Goal: Task Accomplishment & Management: Use online tool/utility

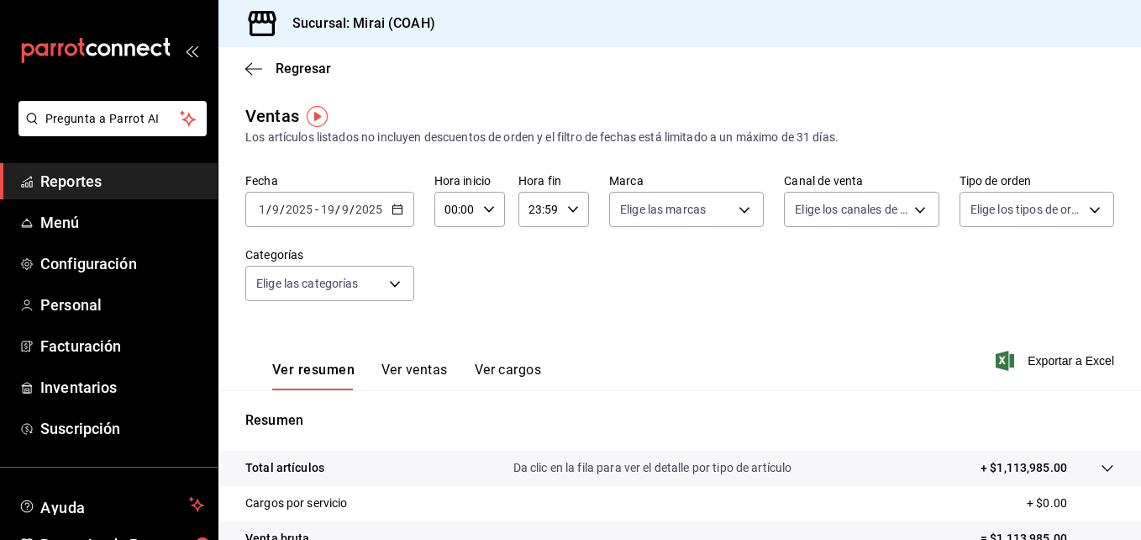
click at [119, 177] on span "Reportes" at bounding box center [122, 181] width 164 height 23
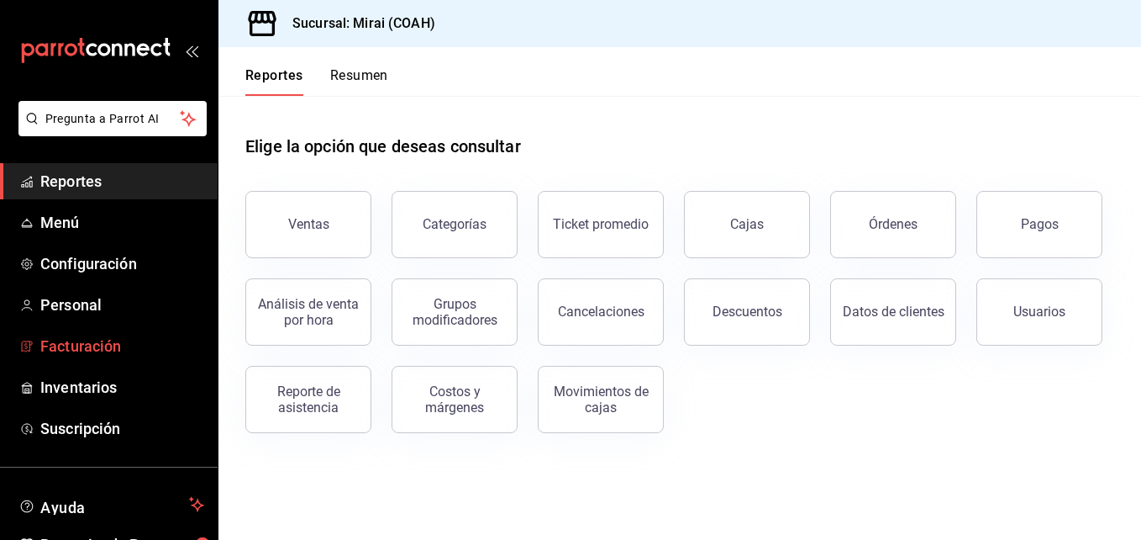
click at [83, 346] on span "Facturación" at bounding box center [122, 345] width 164 height 23
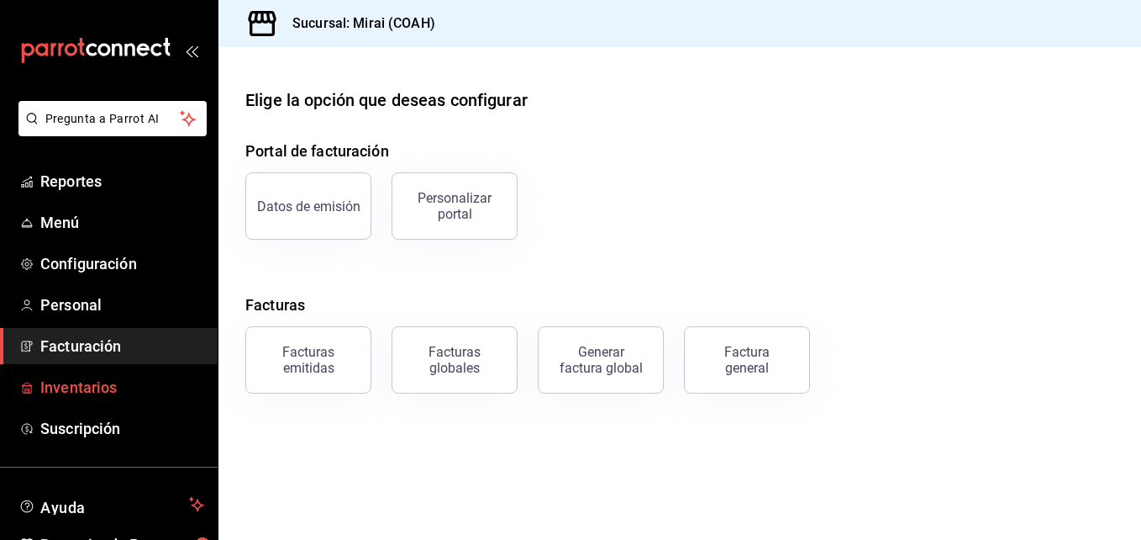
click at [30, 387] on icon "mailbox folders" at bounding box center [26, 387] width 13 height 13
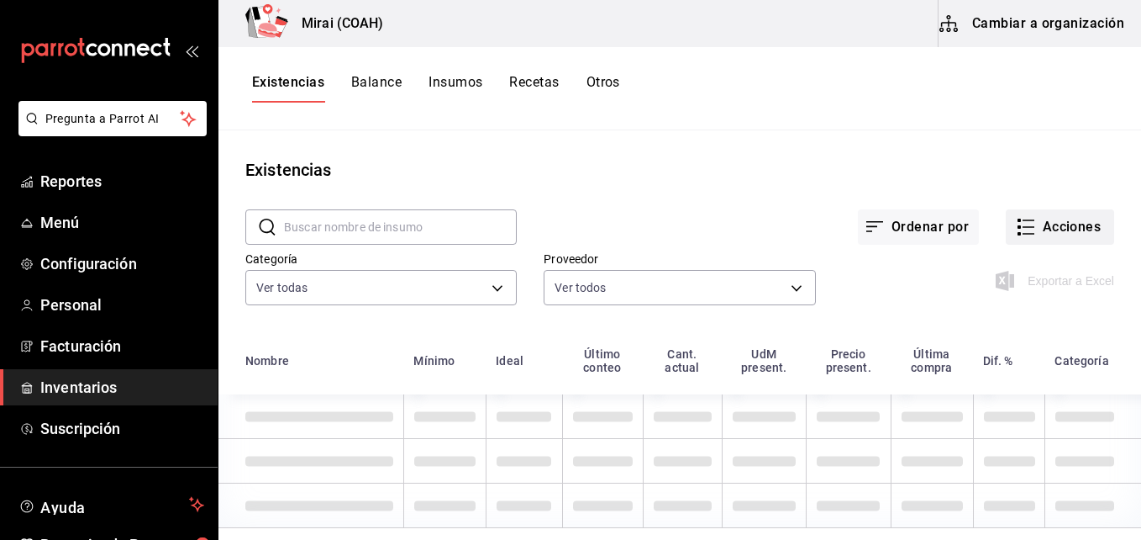
click at [1055, 243] on button "Acciones" at bounding box center [1060, 226] width 108 height 35
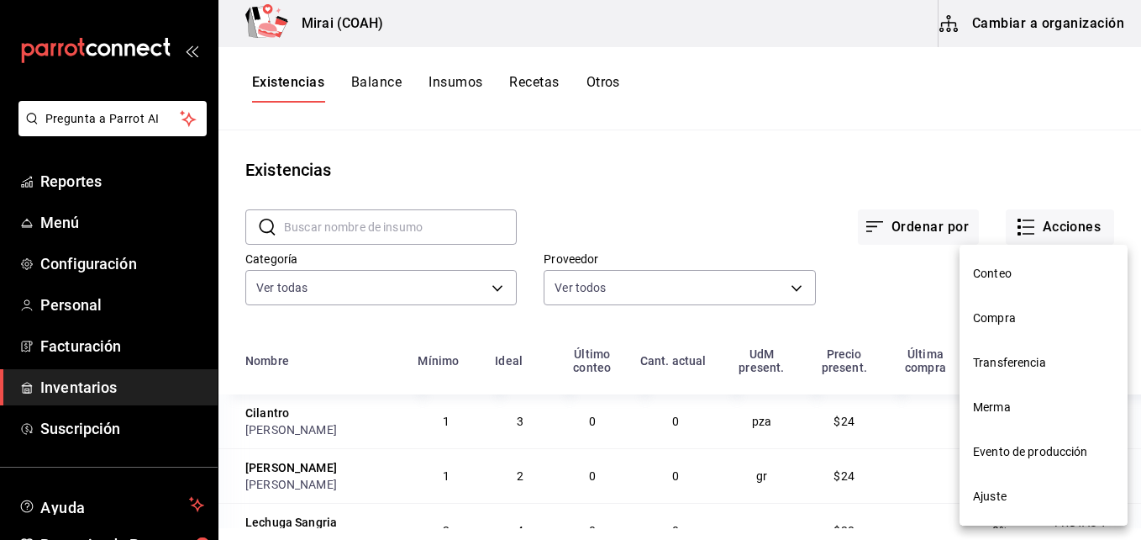
click at [1054, 233] on div at bounding box center [570, 270] width 1141 height 540
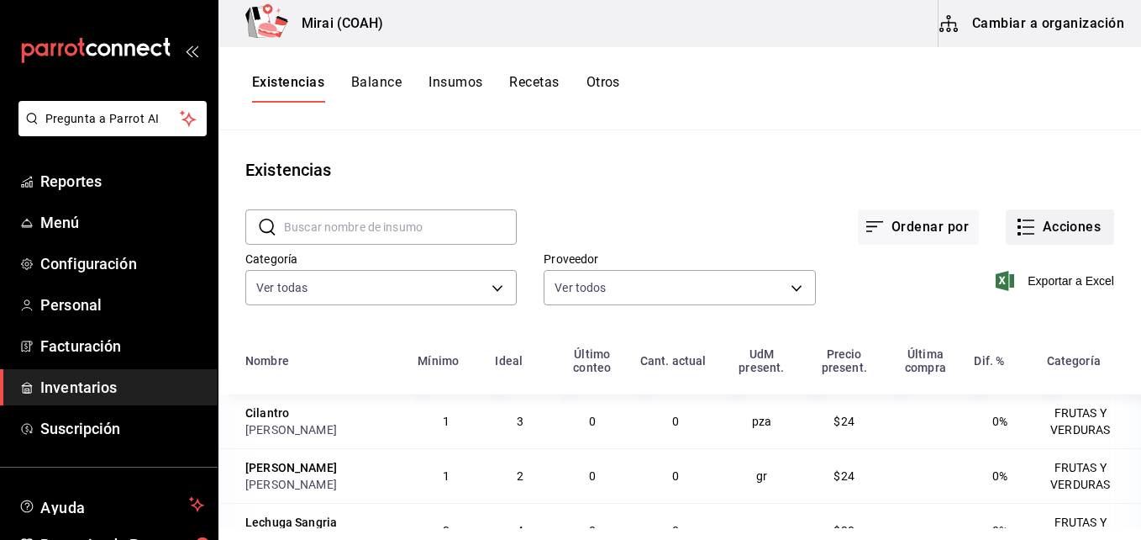
click at [1041, 234] on button "Acciones" at bounding box center [1060, 226] width 108 height 35
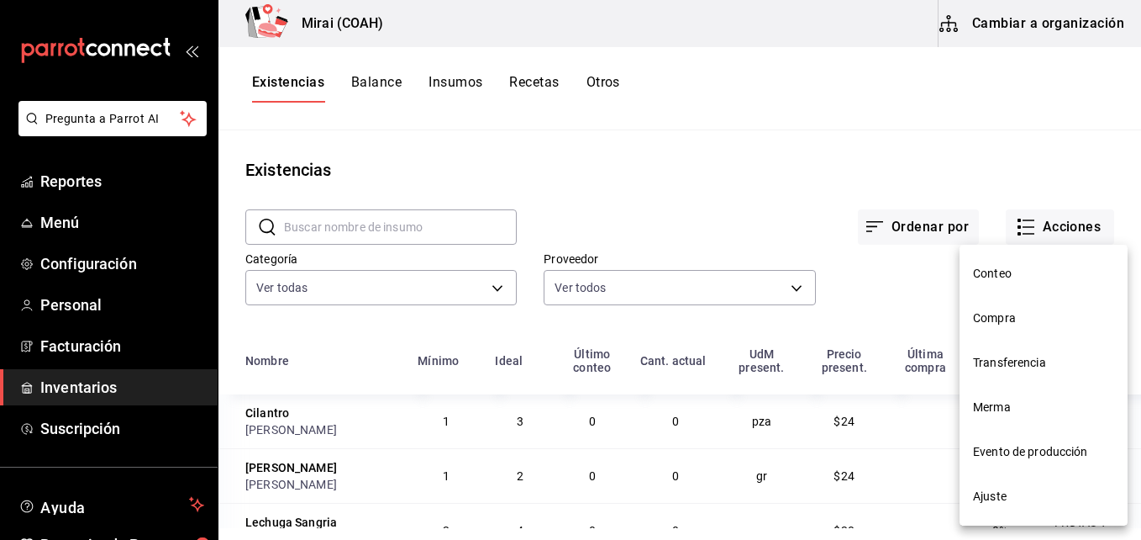
click at [1006, 329] on li "Compra" at bounding box center [1044, 318] width 168 height 45
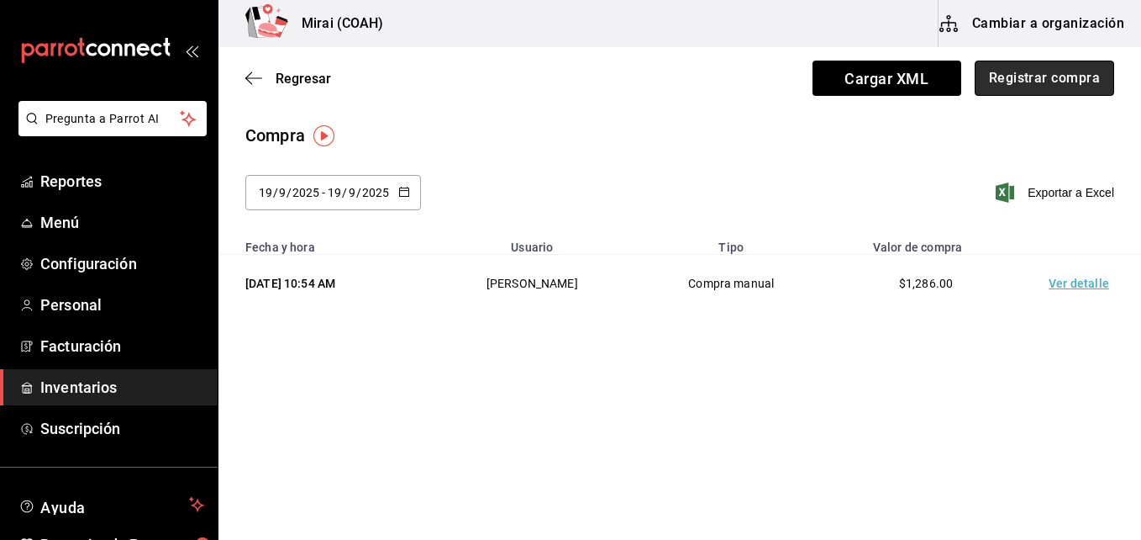
click at [1000, 83] on button "Registrar compra" at bounding box center [1045, 78] width 140 height 35
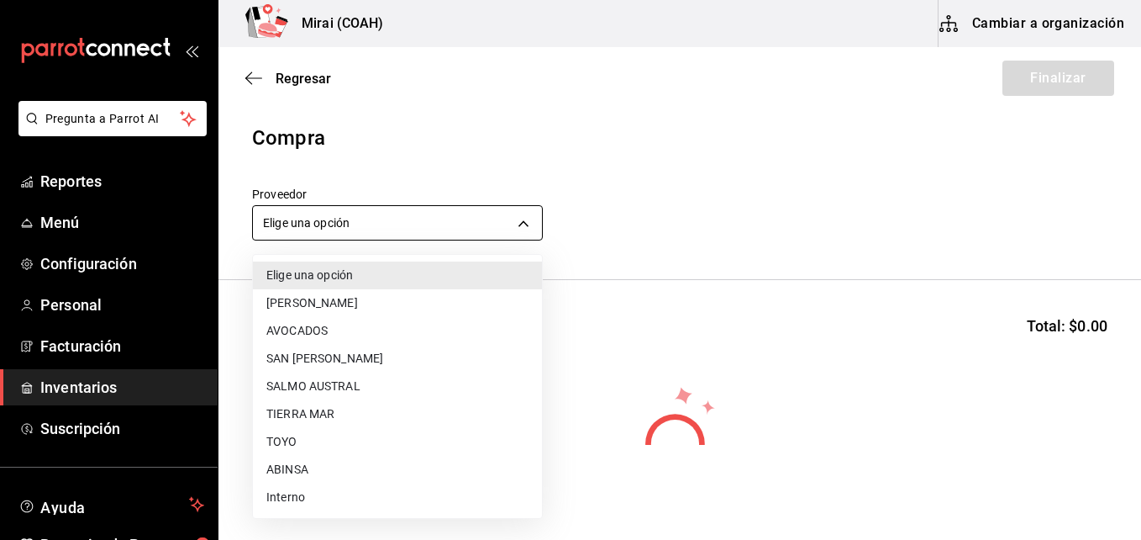
click at [413, 229] on body "Pregunta a Parrot AI Reportes Menú Configuración Personal Facturación Inventari…" at bounding box center [570, 222] width 1141 height 445
click at [297, 414] on li "TIERRA MAR" at bounding box center [397, 414] width 289 height 28
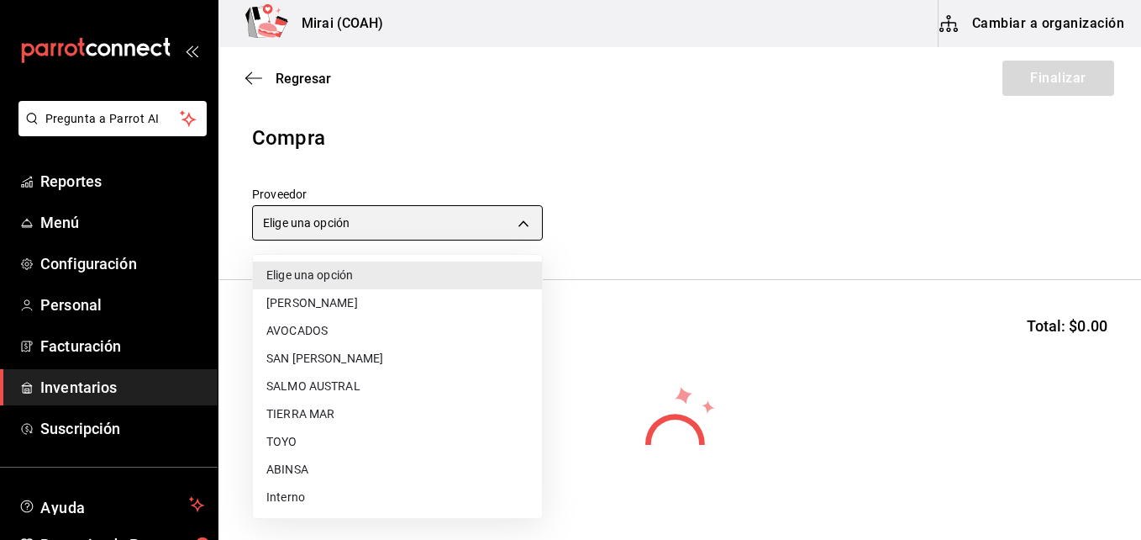
type input "20a076f1-9714-4ab4-b31b-6e7bc2bbdfc4"
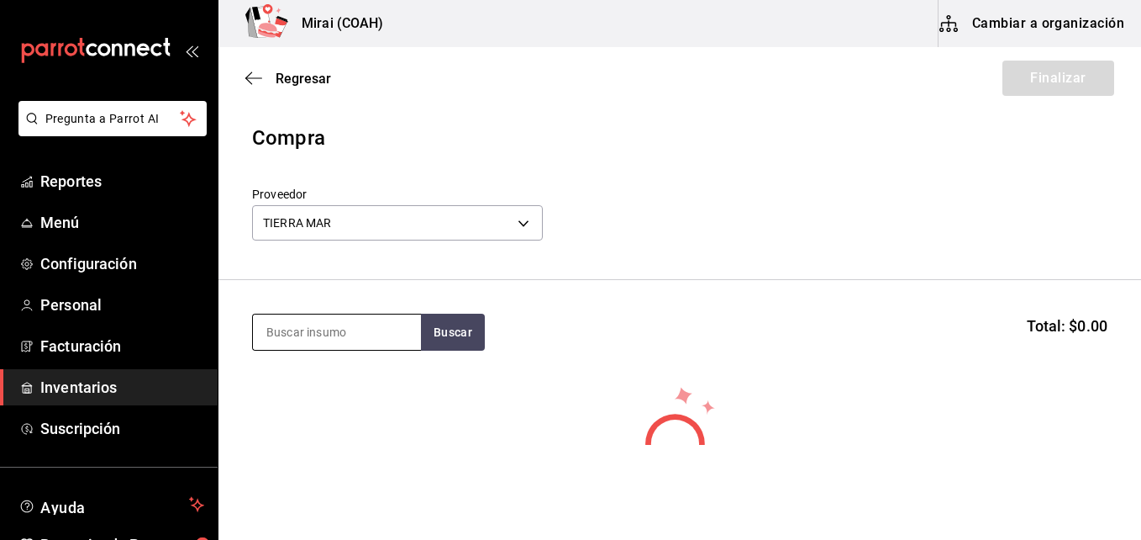
click at [309, 329] on input at bounding box center [337, 331] width 168 height 35
type input "CAM"
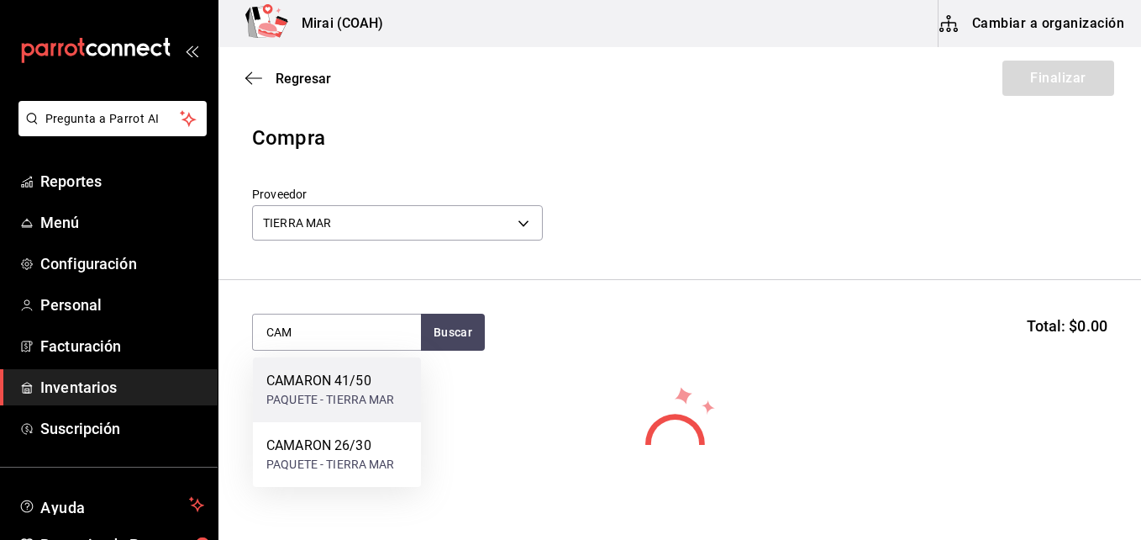
click at [297, 398] on div "PAQUETE - TIERRA MAR" at bounding box center [330, 400] width 129 height 18
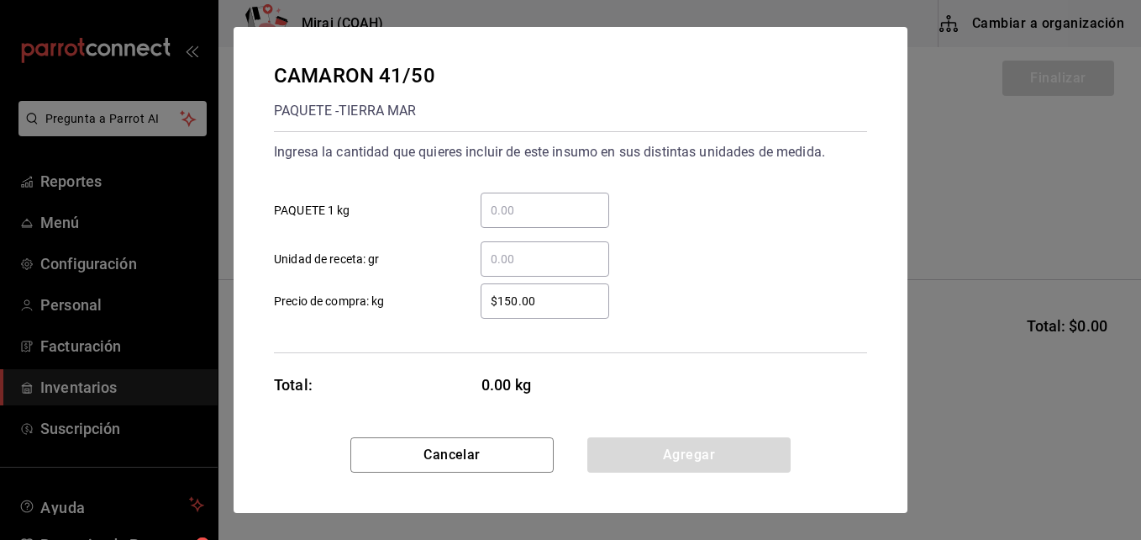
click at [545, 211] on input "​ PAQUETE 1 kg" at bounding box center [545, 210] width 129 height 20
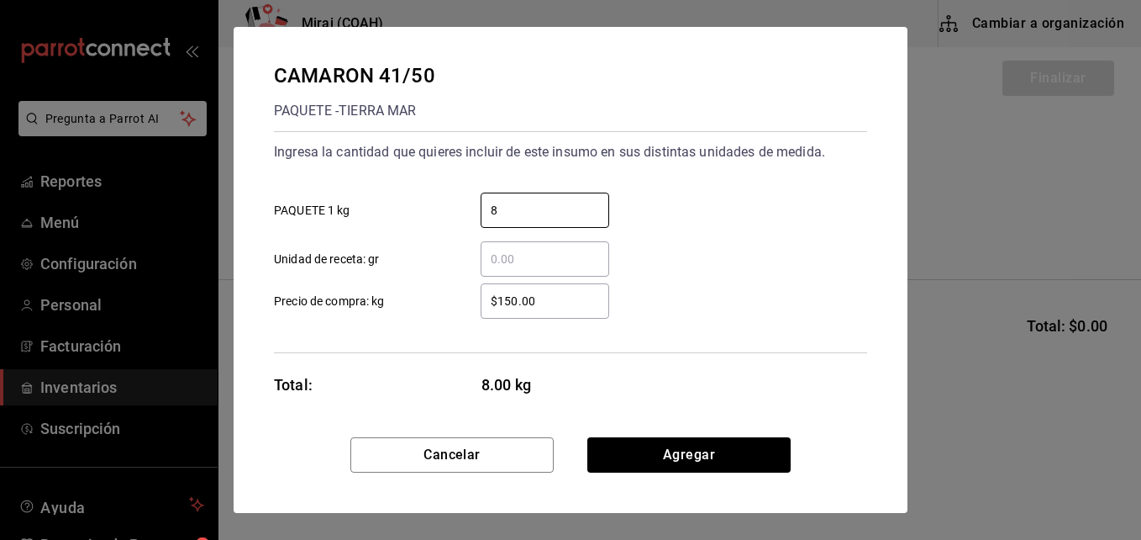
type input "8"
click at [500, 304] on input "$150.00" at bounding box center [545, 301] width 129 height 20
type input "$180.00"
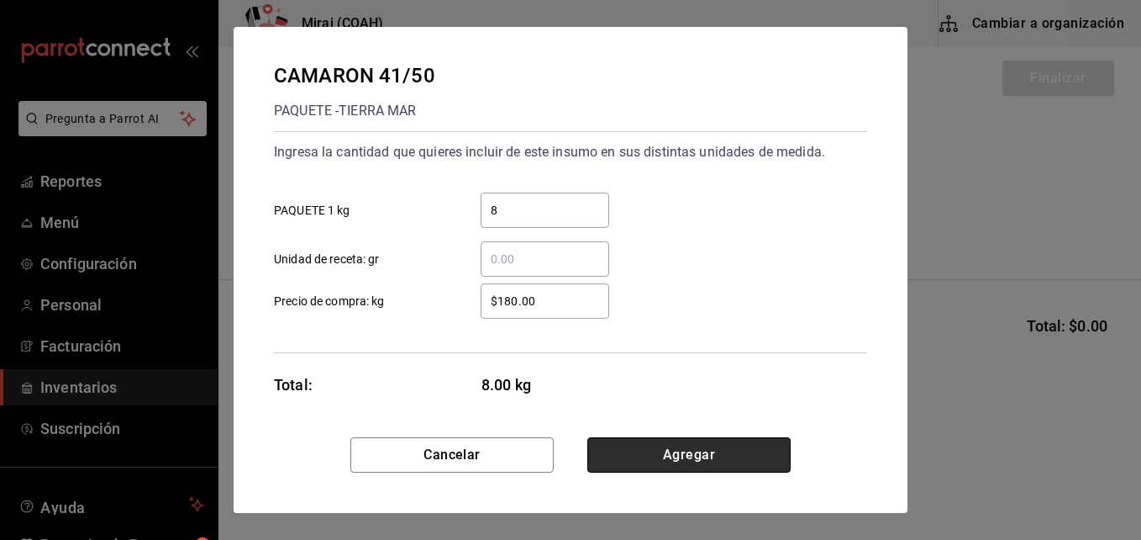
click at [640, 453] on button "Agregar" at bounding box center [688, 454] width 203 height 35
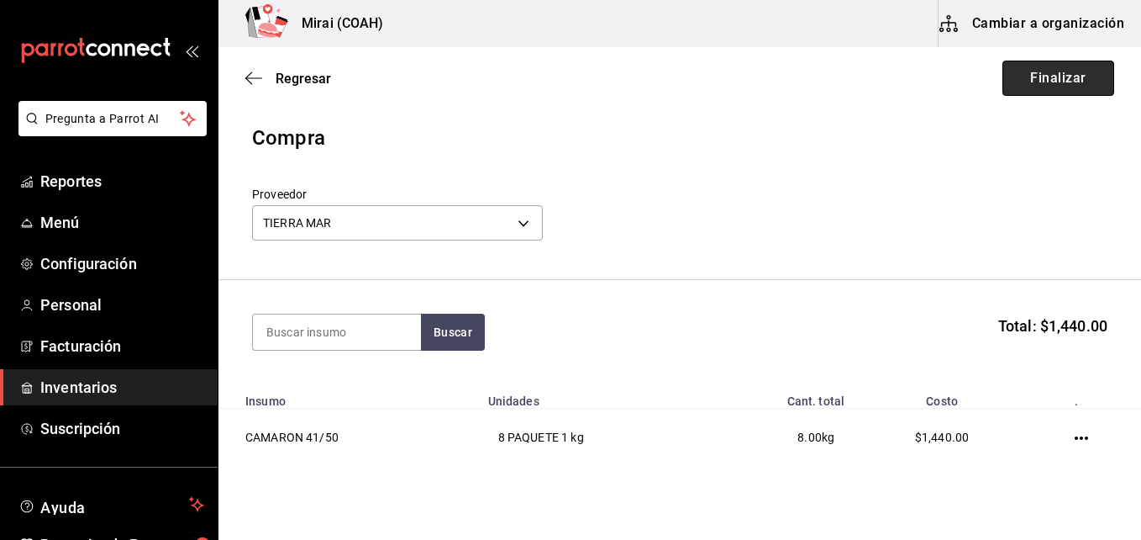
click at [1036, 69] on button "Finalizar" at bounding box center [1059, 78] width 112 height 35
